Goal: Book appointment/travel/reservation

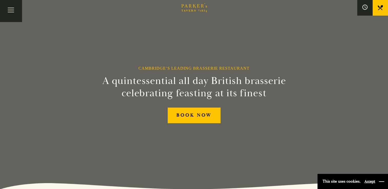
click at [381, 183] on button "button" at bounding box center [381, 181] width 5 height 5
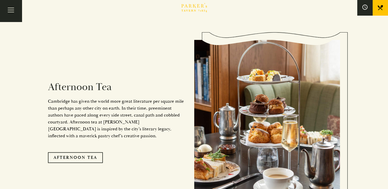
scroll to position [828, 0]
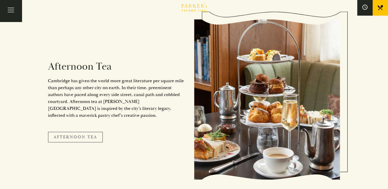
click at [82, 132] on link "Afternoon Tea" at bounding box center [75, 137] width 55 height 11
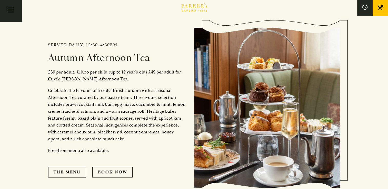
scroll to position [216, 0]
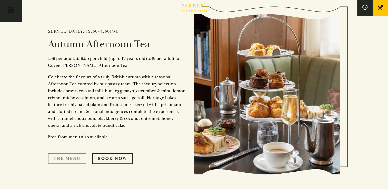
click at [72, 158] on link "The Menu" at bounding box center [67, 158] width 38 height 11
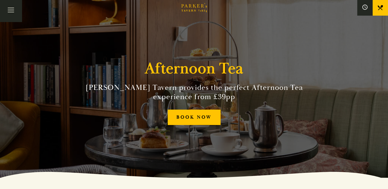
scroll to position [0, 0]
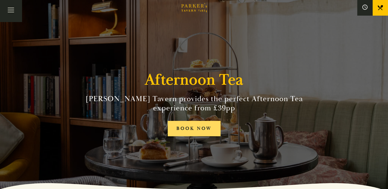
click at [198, 130] on link "BOOK NOW" at bounding box center [194, 129] width 53 height 16
